Goal: Task Accomplishment & Management: Manage account settings

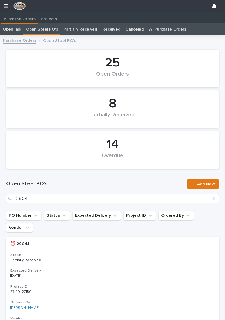
scroll to position [0, 0]
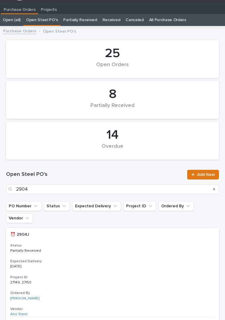
click at [131, 186] on input "2904" at bounding box center [112, 189] width 213 height 10
click at [160, 189] on input "2904" at bounding box center [112, 189] width 213 height 10
type input "2"
type input "2872"
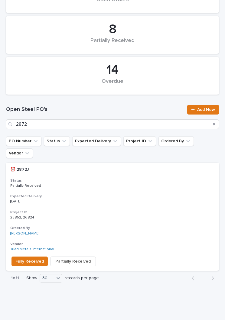
scroll to position [73, 0]
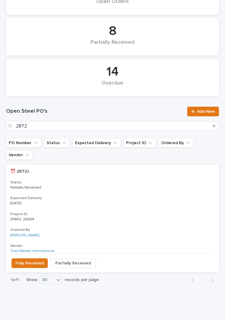
click at [108, 201] on p "[DATE]" at bounding box center [112, 203] width 204 height 4
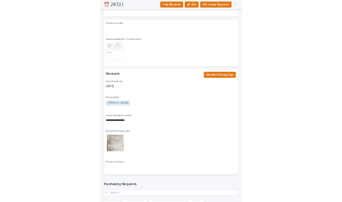
scroll to position [598, 0]
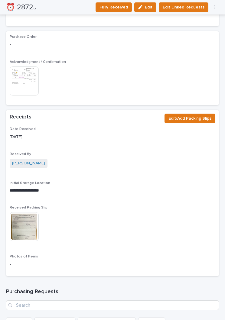
click at [203, 115] on span "Edit/Add Packing Slips" at bounding box center [189, 118] width 43 height 7
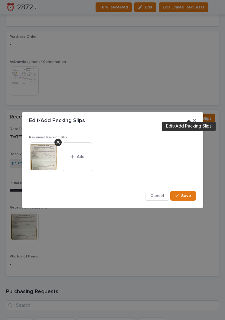
click at [78, 159] on span "Add" at bounding box center [81, 156] width 8 height 5
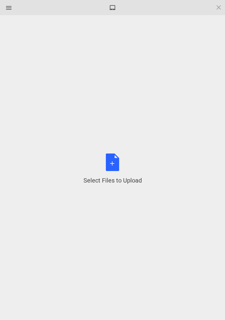
click at [116, 164] on div "Select Files to Upload or Drag and Drop, Copy and Paste Files" at bounding box center [112, 168] width 58 height 31
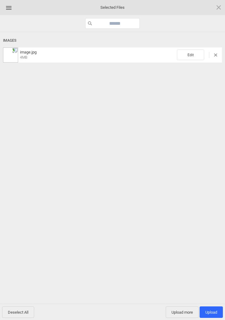
click at [195, 59] on span "Edit" at bounding box center [190, 55] width 27 height 11
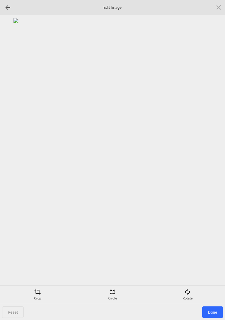
click at [192, 292] on div "Rotate" at bounding box center [187, 295] width 72 height 12
click at [206, 159] on div at bounding box center [211, 160] width 15 height 15
click at [213, 160] on div at bounding box center [211, 160] width 15 height 15
click at [213, 158] on div at bounding box center [211, 160] width 15 height 15
click at [212, 157] on div at bounding box center [211, 160] width 15 height 15
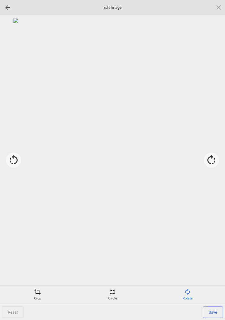
click at [31, 299] on div "Crop" at bounding box center [38, 295] width 72 height 12
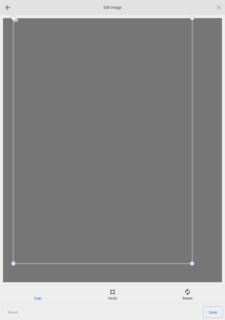
click at [8, 263] on div at bounding box center [112, 150] width 219 height 264
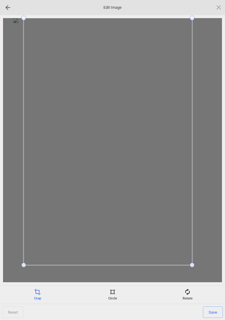
click at [13, 260] on div at bounding box center [112, 150] width 219 height 264
click at [216, 306] on span "Save" at bounding box center [213, 311] width 20 height 11
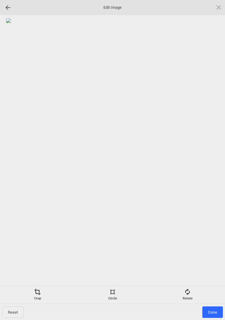
click at [213, 312] on span "Done" at bounding box center [212, 311] width 21 height 11
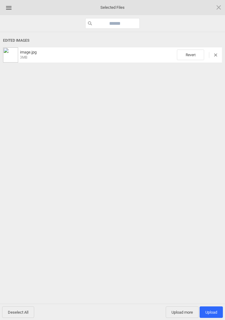
click at [181, 313] on span "Upload more" at bounding box center [182, 311] width 33 height 11
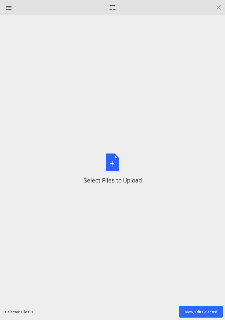
click at [119, 167] on div "Select Files to Upload or Drag and Drop, Copy and Paste Files" at bounding box center [112, 168] width 58 height 31
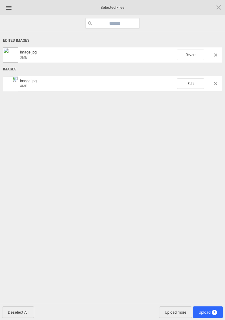
click at [192, 86] on span "Edit" at bounding box center [190, 83] width 27 height 11
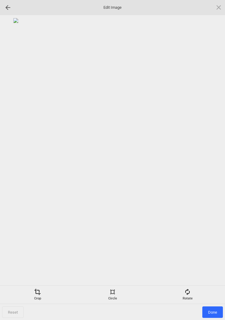
click at [192, 289] on div "Rotate" at bounding box center [187, 295] width 72 height 12
click at [211, 156] on div at bounding box center [211, 160] width 15 height 15
click at [211, 162] on div at bounding box center [211, 160] width 15 height 15
click at [212, 161] on div at bounding box center [211, 160] width 15 height 15
click at [213, 160] on div at bounding box center [211, 160] width 15 height 15
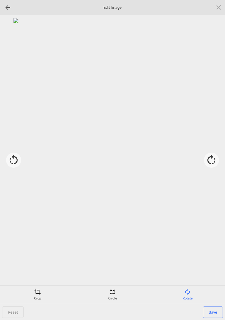
click at [40, 293] on span at bounding box center [37, 292] width 7 height 7
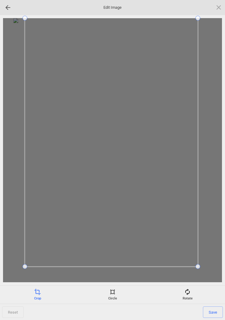
click at [14, 269] on div at bounding box center [112, 150] width 219 height 264
click at [211, 314] on span "Save" at bounding box center [213, 311] width 20 height 11
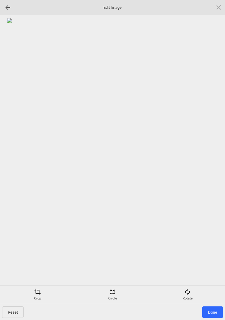
click at [215, 313] on span "Done" at bounding box center [212, 311] width 21 height 11
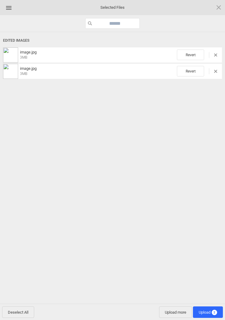
click at [211, 313] on span "Upload 2" at bounding box center [208, 312] width 18 height 5
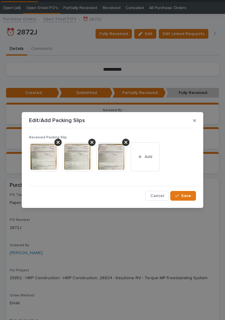
scroll to position [23, 0]
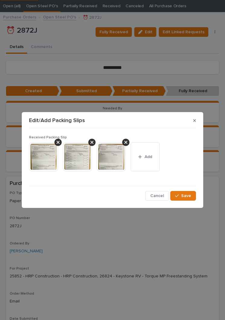
click at [184, 193] on span "Save" at bounding box center [186, 195] width 10 height 5
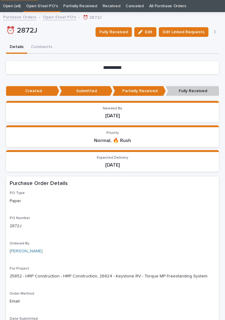
scroll to position [78, 0]
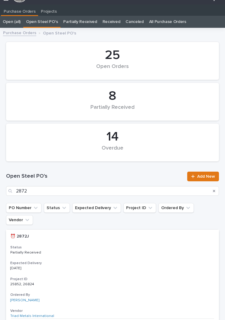
scroll to position [9, 0]
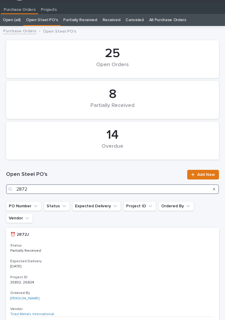
click at [125, 188] on input "2872" at bounding box center [112, 189] width 213 height 10
type input "2878"
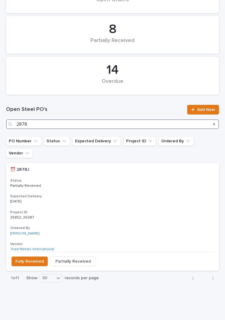
scroll to position [74, 0]
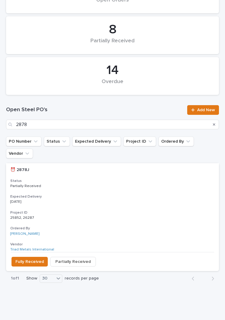
click at [134, 179] on div "⏰ 2878J ⏰ 2878J Status Partially Received Expected Delivery [DATE] Project ID 2…" at bounding box center [112, 207] width 213 height 89
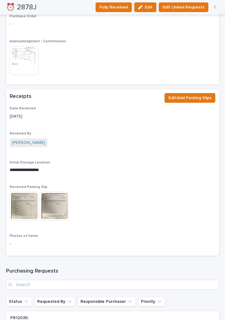
scroll to position [618, 0]
click at [186, 95] on button "Edit/Add Packing Slips" at bounding box center [189, 98] width 51 height 10
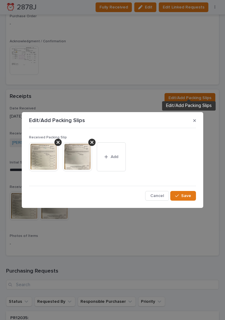
click at [117, 154] on span "Add" at bounding box center [115, 156] width 8 height 5
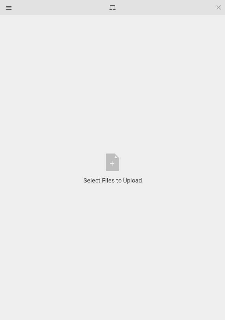
click at [118, 167] on div "Select Files to Upload or Drag and Drop, Copy and Paste Files" at bounding box center [112, 168] width 58 height 31
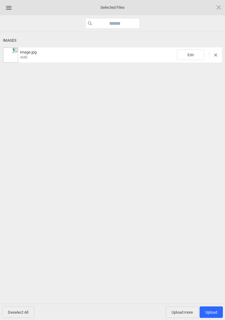
click at [189, 54] on span "Edit" at bounding box center [190, 55] width 27 height 11
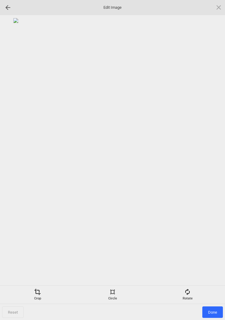
click at [190, 294] on span at bounding box center [187, 292] width 7 height 7
click at [211, 155] on div at bounding box center [211, 160] width 15 height 15
click at [213, 158] on div at bounding box center [211, 160] width 15 height 15
click at [212, 157] on div at bounding box center [211, 160] width 15 height 15
click at [212, 160] on div at bounding box center [211, 160] width 15 height 15
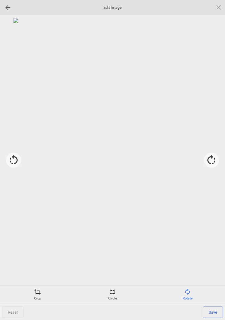
click at [42, 293] on div "Crop" at bounding box center [38, 295] width 72 height 12
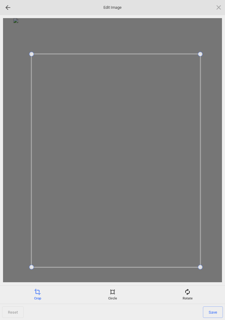
click at [214, 310] on span "Save" at bounding box center [213, 311] width 20 height 11
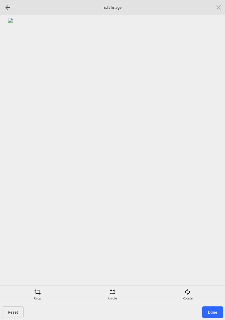
click at [213, 310] on span "Done" at bounding box center [212, 311] width 21 height 11
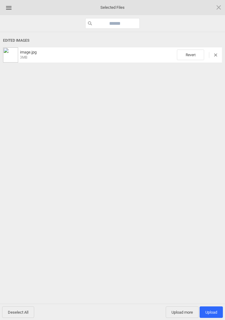
click at [182, 312] on span "Upload more" at bounding box center [182, 311] width 33 height 11
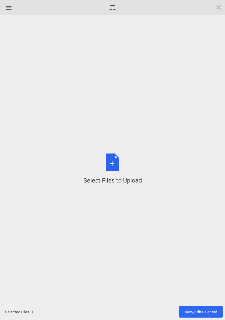
click at [115, 162] on div "Select Files to Upload or Drag and Drop, Copy and Paste Files" at bounding box center [112, 168] width 58 height 31
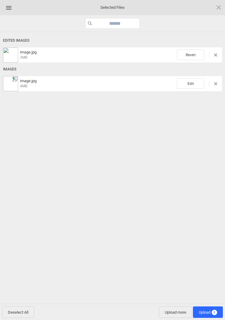
click at [191, 79] on span "Edit" at bounding box center [190, 83] width 27 height 11
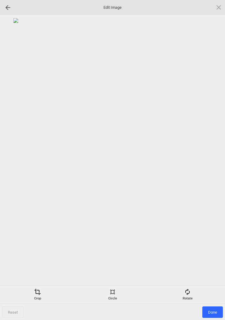
click at [190, 294] on span at bounding box center [187, 292] width 7 height 7
click at [207, 157] on div at bounding box center [211, 160] width 15 height 15
click at [209, 159] on div at bounding box center [211, 160] width 15 height 15
click at [211, 157] on div at bounding box center [211, 160] width 15 height 15
click at [212, 157] on div at bounding box center [211, 160] width 15 height 15
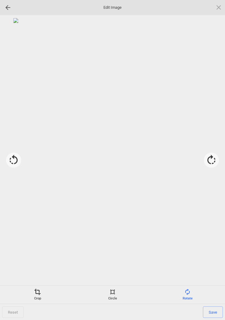
click at [36, 290] on span at bounding box center [37, 292] width 7 height 7
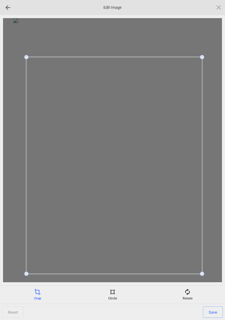
click at [217, 308] on span "Save" at bounding box center [213, 311] width 20 height 11
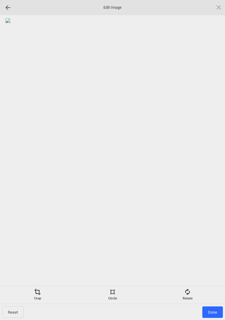
click at [214, 312] on span "Done" at bounding box center [212, 311] width 21 height 11
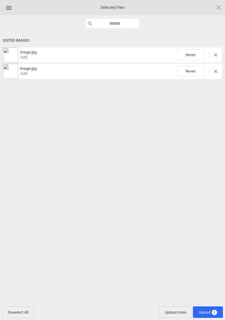
click at [210, 311] on span "Upload 2" at bounding box center [208, 312] width 18 height 5
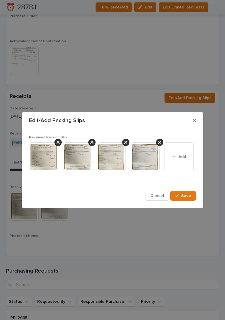
click at [194, 199] on button "Save" at bounding box center [183, 196] width 26 height 10
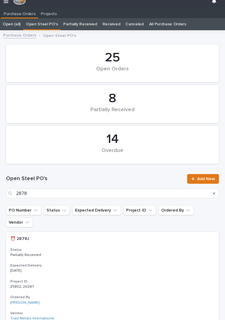
scroll to position [9, 0]
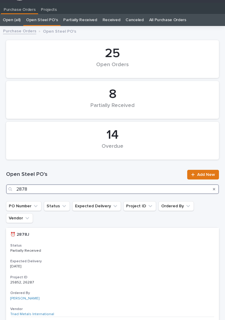
click at [129, 191] on input "2878" at bounding box center [112, 189] width 213 height 10
type input "2872"
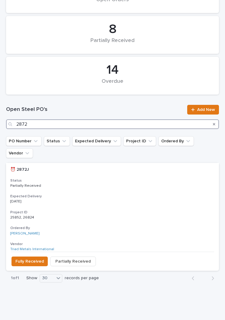
scroll to position [74, 0]
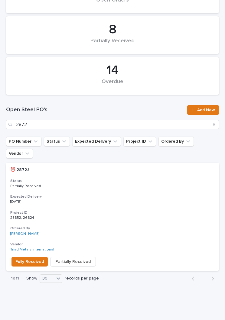
click at [117, 181] on div "⏰ 2872J ⏰ 2872J Status Partially Received Expected Delivery [DATE] Project ID 2…" at bounding box center [112, 207] width 213 height 89
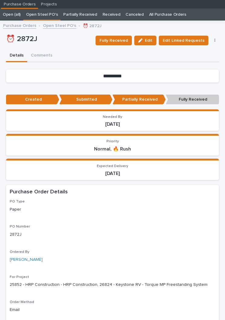
scroll to position [23, 0]
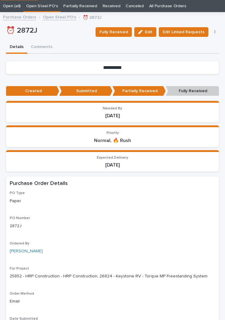
click at [120, 32] on span "Fully Received" at bounding box center [113, 31] width 28 height 7
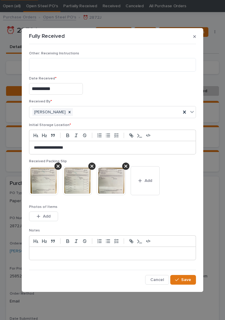
click at [191, 279] on span "Save" at bounding box center [186, 279] width 10 height 5
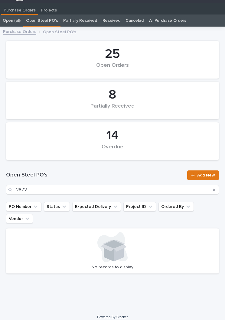
scroll to position [9, 0]
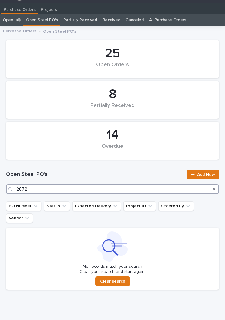
click at [104, 187] on input "2872" at bounding box center [112, 189] width 213 height 10
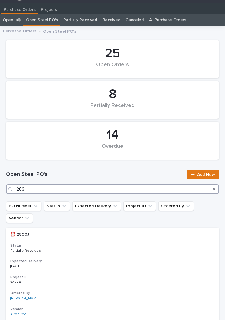
type input "2894"
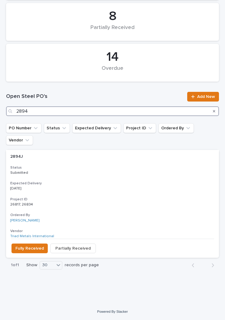
scroll to position [74, 0]
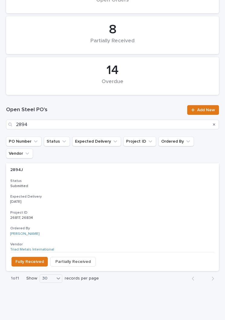
click at [117, 164] on div "2894J 2894J Status Submitted Expected Delivery [DATE] Project ID 26817, 26834 2…" at bounding box center [112, 207] width 213 height 89
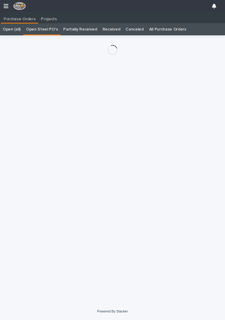
scroll to position [9, 0]
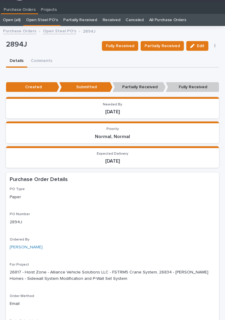
click at [164, 45] on span "Partially Received" at bounding box center [161, 45] width 35 height 7
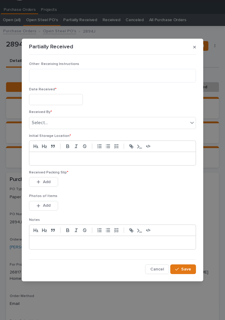
click at [63, 98] on input "text" at bounding box center [56, 99] width 54 height 11
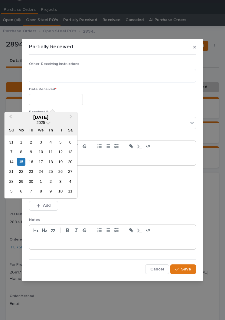
click at [23, 163] on div "15" at bounding box center [21, 162] width 8 height 8
type input "**********"
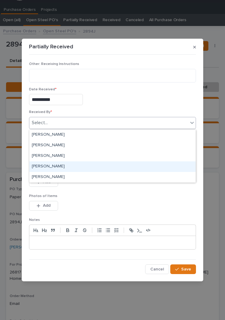
click at [75, 168] on div "[PERSON_NAME]" at bounding box center [112, 166] width 166 height 11
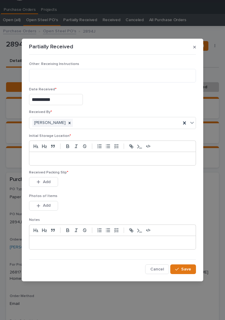
click at [144, 162] on div at bounding box center [112, 158] width 166 height 13
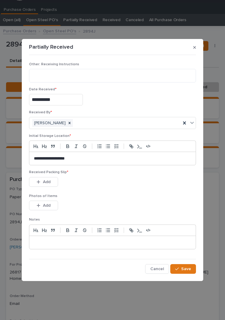
click at [129, 197] on p "Photos of Items" at bounding box center [112, 196] width 167 height 4
click at [47, 182] on span "Add" at bounding box center [47, 181] width 8 height 5
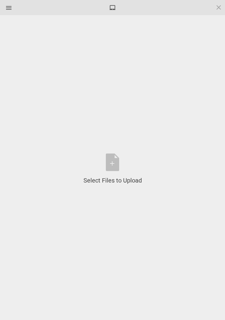
click at [120, 165] on div "Select Files to Upload or Drag and Drop, Copy and Paste Files" at bounding box center [112, 168] width 58 height 31
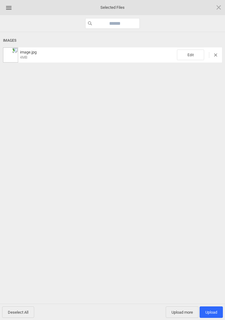
click at [192, 54] on span "Edit" at bounding box center [190, 55] width 27 height 11
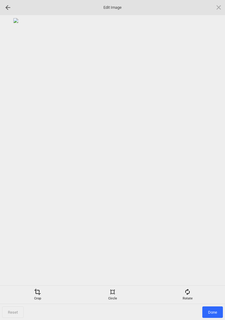
click at [193, 295] on div "Rotate" at bounding box center [187, 295] width 72 height 12
click at [211, 159] on div at bounding box center [211, 160] width 15 height 15
click at [215, 156] on div at bounding box center [211, 160] width 15 height 15
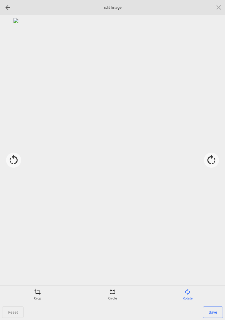
click at [214, 159] on div at bounding box center [211, 160] width 15 height 15
click at [209, 157] on div at bounding box center [211, 160] width 15 height 15
click at [213, 158] on div at bounding box center [211, 160] width 15 height 15
click at [37, 297] on div "Crop" at bounding box center [38, 295] width 72 height 12
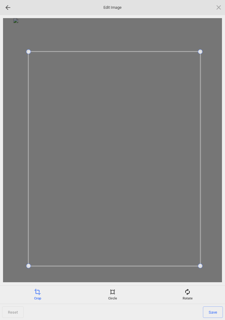
click at [201, 52] on span at bounding box center [200, 51] width 5 height 5
click at [217, 311] on span "Save" at bounding box center [213, 311] width 20 height 11
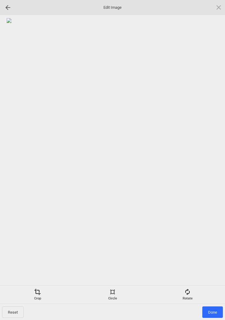
click at [214, 312] on span "Done" at bounding box center [212, 311] width 21 height 11
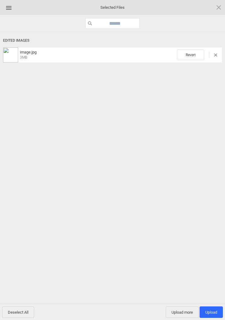
click at [183, 310] on span "Upload more" at bounding box center [182, 311] width 33 height 11
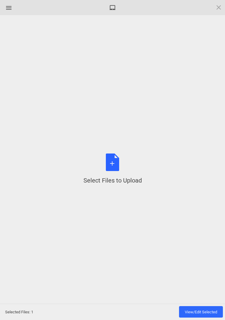
click at [111, 172] on div "Select Files to Upload or Drag and Drop, Copy and Paste Files" at bounding box center [112, 168] width 58 height 31
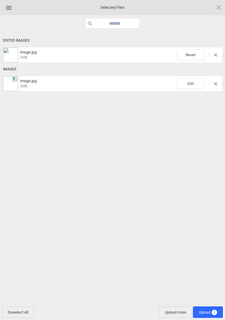
click at [192, 82] on span "Edit" at bounding box center [190, 83] width 27 height 11
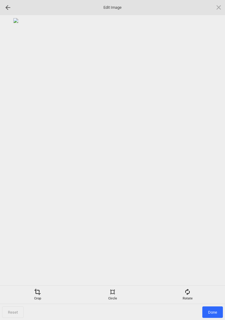
click at [189, 291] on span at bounding box center [187, 292] width 7 height 7
click at [209, 159] on div at bounding box center [211, 160] width 15 height 15
click at [212, 160] on div at bounding box center [211, 160] width 15 height 15
click at [212, 158] on div at bounding box center [211, 160] width 15 height 15
click at [211, 157] on div at bounding box center [211, 160] width 15 height 15
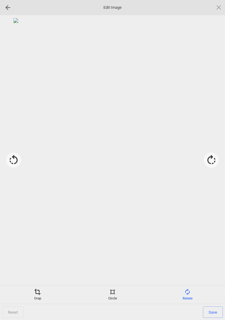
click at [38, 296] on div "Crop" at bounding box center [38, 295] width 72 height 12
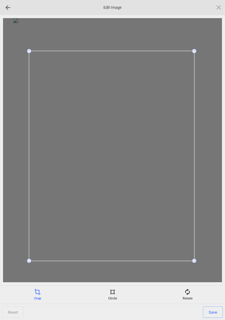
click at [195, 52] on span at bounding box center [194, 51] width 5 height 5
click at [214, 312] on span "Save" at bounding box center [213, 311] width 20 height 11
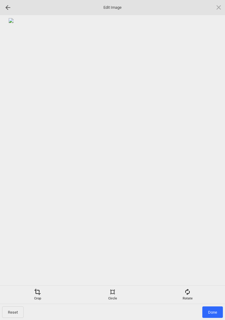
click at [213, 313] on span "Done" at bounding box center [212, 311] width 21 height 11
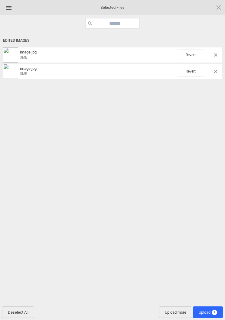
click at [206, 306] on span "Upload 2" at bounding box center [208, 311] width 30 height 11
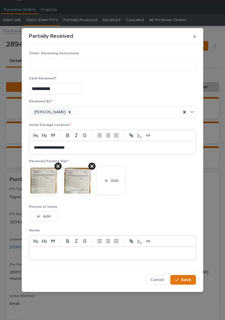
click at [40, 179] on img at bounding box center [43, 180] width 29 height 29
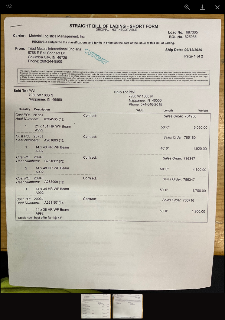
click at [219, 3] on button "Close gallery" at bounding box center [217, 7] width 15 height 14
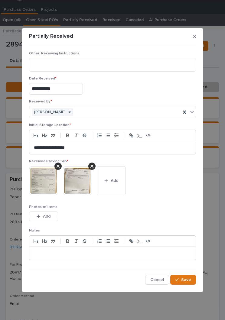
click at [186, 276] on button "Save" at bounding box center [183, 280] width 26 height 10
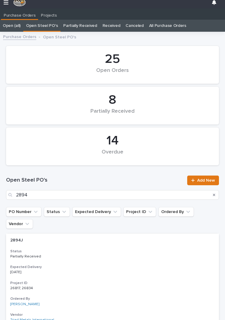
scroll to position [9, 0]
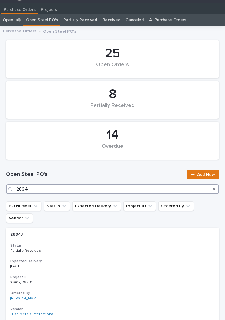
click at [103, 192] on input "2894" at bounding box center [112, 189] width 213 height 10
type input "2903"
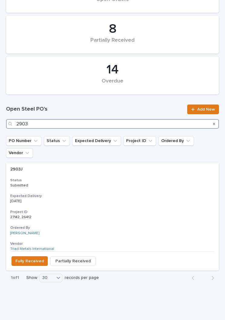
scroll to position [74, 0]
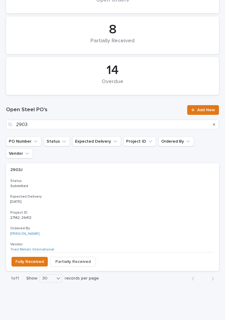
click at [110, 179] on div "2903J 2903J Status Submitted Expected Delivery [DATE] Project ID 27142, 26412 2…" at bounding box center [112, 207] width 213 height 89
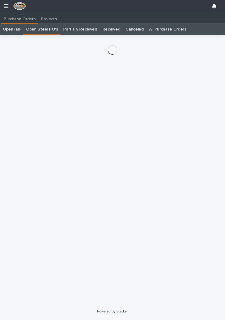
scroll to position [9, 0]
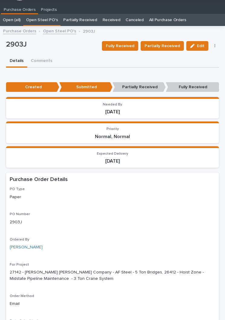
click at [167, 45] on span "Partially Received" at bounding box center [161, 45] width 35 height 7
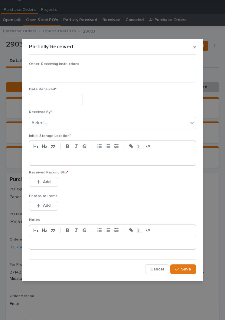
click at [68, 102] on input "text" at bounding box center [56, 99] width 54 height 11
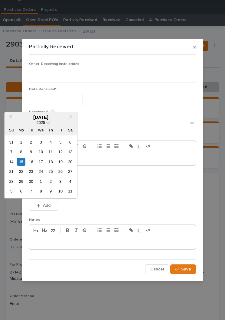
click at [25, 162] on div "15" at bounding box center [21, 162] width 8 height 8
type input "**********"
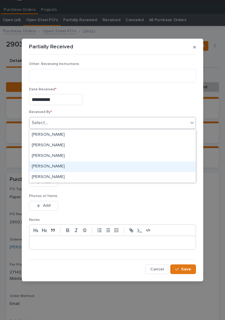
click at [73, 167] on div "[PERSON_NAME]" at bounding box center [112, 166] width 166 height 11
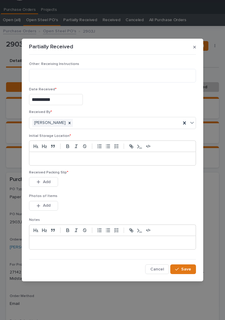
click at [135, 162] on div at bounding box center [112, 158] width 166 height 13
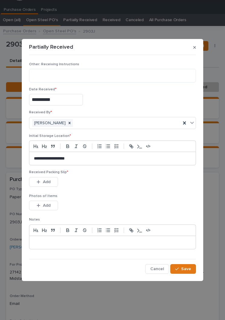
click at [128, 194] on p "Photos of Items" at bounding box center [112, 196] width 167 height 4
click at [50, 179] on span "Add" at bounding box center [47, 181] width 8 height 5
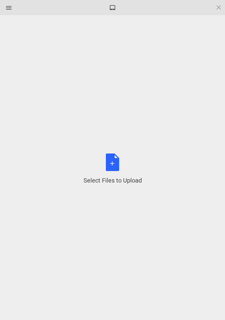
click at [125, 166] on div "Select Files to Upload or Drag and Drop, Copy and Paste Files" at bounding box center [112, 168] width 58 height 31
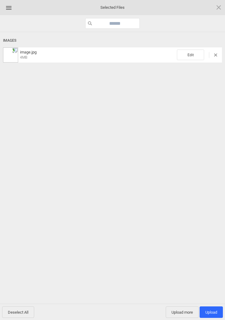
click at [198, 53] on span "Edit" at bounding box center [190, 55] width 27 height 11
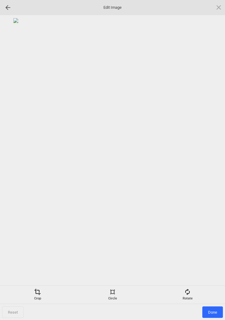
click at [190, 299] on div "Rotate" at bounding box center [187, 295] width 72 height 12
click at [210, 164] on div at bounding box center [211, 160] width 15 height 15
click at [212, 164] on div at bounding box center [211, 160] width 15 height 15
click at [210, 163] on div at bounding box center [211, 160] width 15 height 15
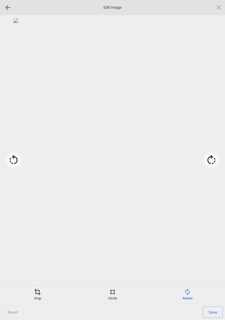
click at [213, 163] on div at bounding box center [211, 160] width 15 height 15
click at [208, 161] on div at bounding box center [211, 160] width 15 height 15
click at [213, 161] on div at bounding box center [211, 160] width 15 height 15
click at [38, 297] on div "Crop" at bounding box center [38, 295] width 72 height 12
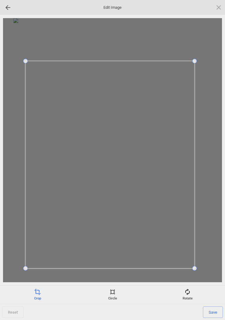
click at [216, 307] on span "Save" at bounding box center [213, 311] width 20 height 11
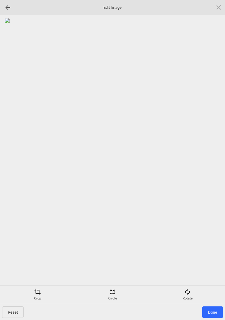
click at [216, 309] on span "Done" at bounding box center [212, 311] width 21 height 11
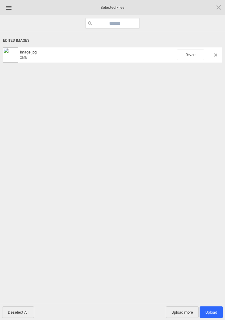
click at [183, 312] on span "Upload more" at bounding box center [182, 311] width 33 height 11
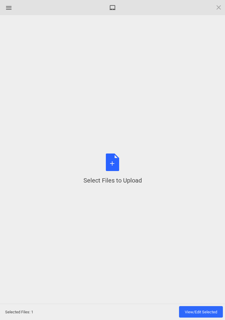
click at [111, 160] on div "Select Files to Upload or Drag and Drop, Copy and Paste Files" at bounding box center [112, 168] width 58 height 31
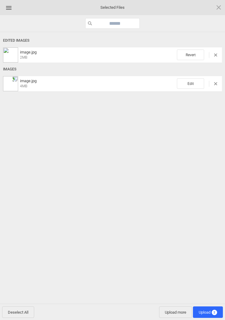
click at [192, 83] on span "Edit" at bounding box center [190, 83] width 27 height 11
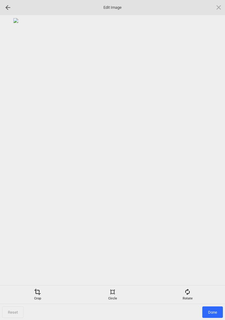
click at [190, 289] on span at bounding box center [187, 292] width 7 height 7
click at [210, 162] on div at bounding box center [211, 160] width 15 height 15
click at [211, 163] on div at bounding box center [211, 160] width 15 height 15
click at [212, 160] on div at bounding box center [211, 160] width 15 height 15
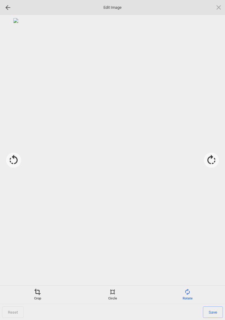
click at [36, 297] on div "Crop" at bounding box center [38, 295] width 72 height 12
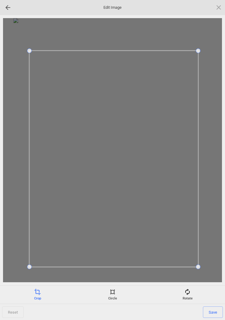
click at [211, 307] on span "Save" at bounding box center [213, 311] width 20 height 11
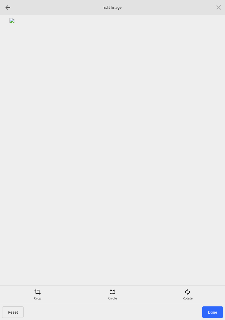
click at [221, 307] on span "Done" at bounding box center [212, 311] width 21 height 11
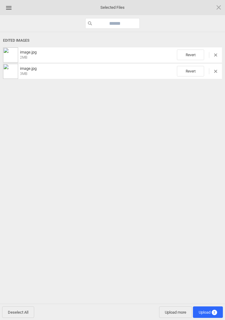
click at [208, 313] on span "Upload 2" at bounding box center [208, 312] width 18 height 5
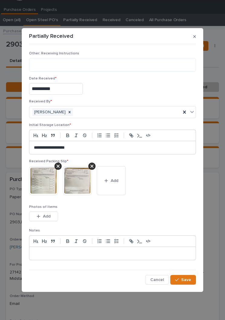
click at [189, 278] on span "Save" at bounding box center [186, 279] width 10 height 5
